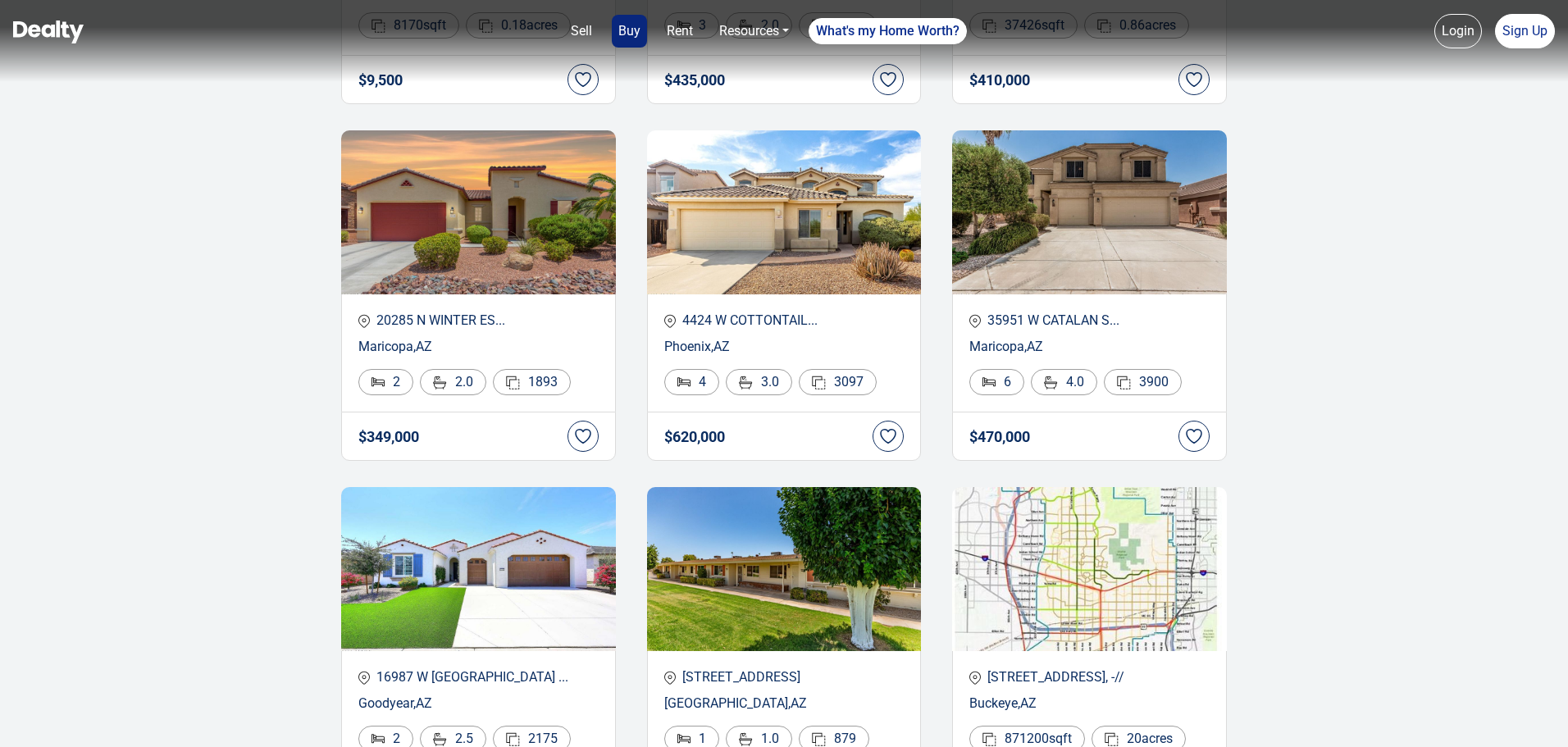
scroll to position [2820, 0]
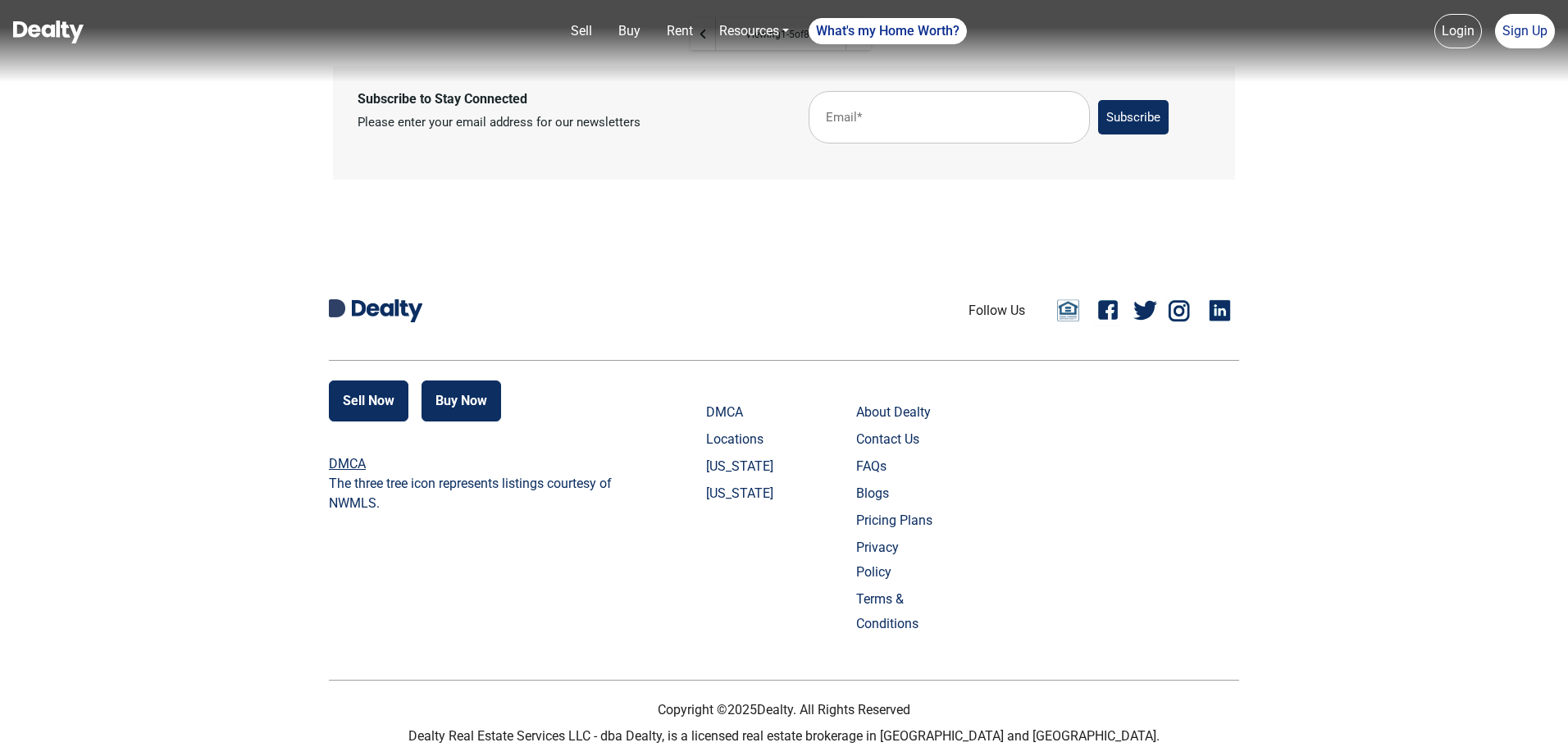
scroll to position [1260, 0]
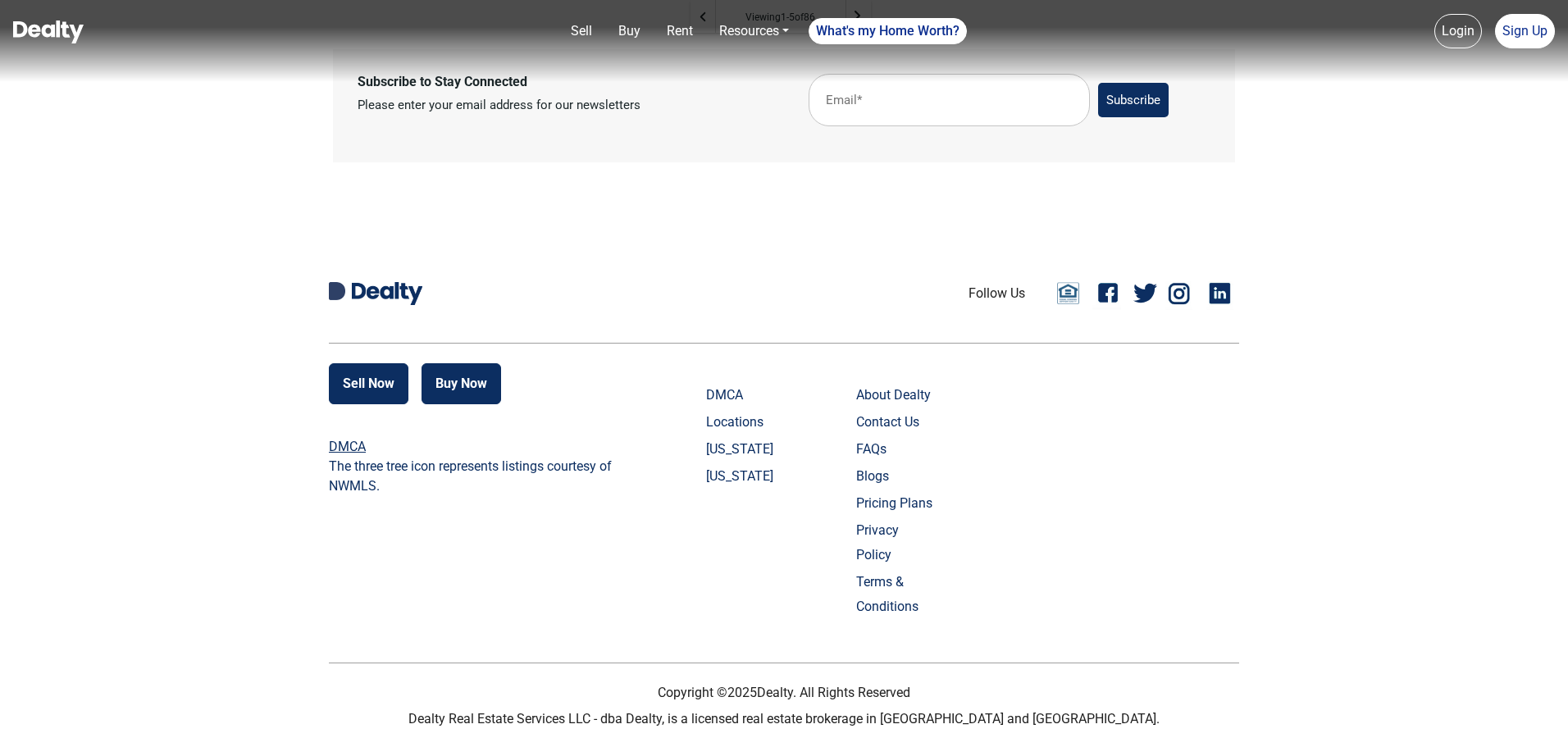
click at [883, 543] on link "Privacy Policy" at bounding box center [897, 543] width 82 height 49
